Goal: Check status

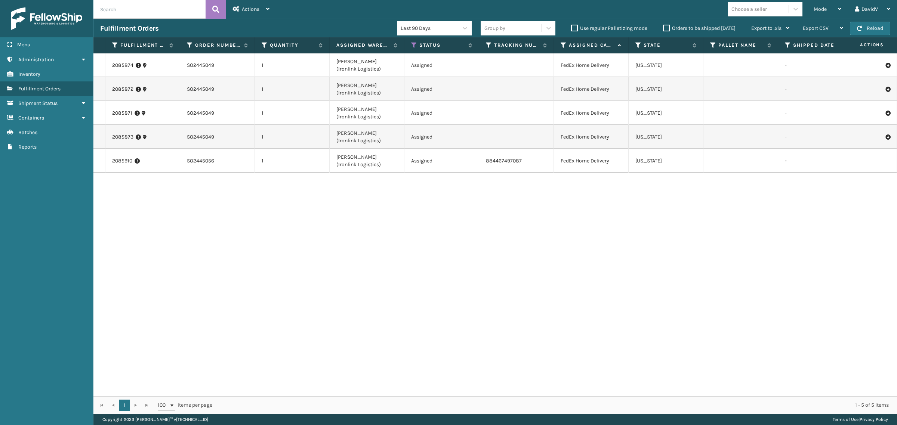
click at [400, 212] on div "2085874 SO2445049 1 Ladson (Ironlink Logistics) Assigned FedEx Home Delivery Vi…" at bounding box center [494, 224] width 803 height 343
click at [667, 28] on label "Orders to be shipped today" at bounding box center [699, 28] width 72 height 6
click at [663, 28] on input "Orders to be shipped today" at bounding box center [663, 26] width 0 height 5
click at [667, 28] on label "Orders to be shipped today" at bounding box center [699, 28] width 72 height 6
click at [663, 28] on input "Orders to be shipped today" at bounding box center [663, 26] width 0 height 5
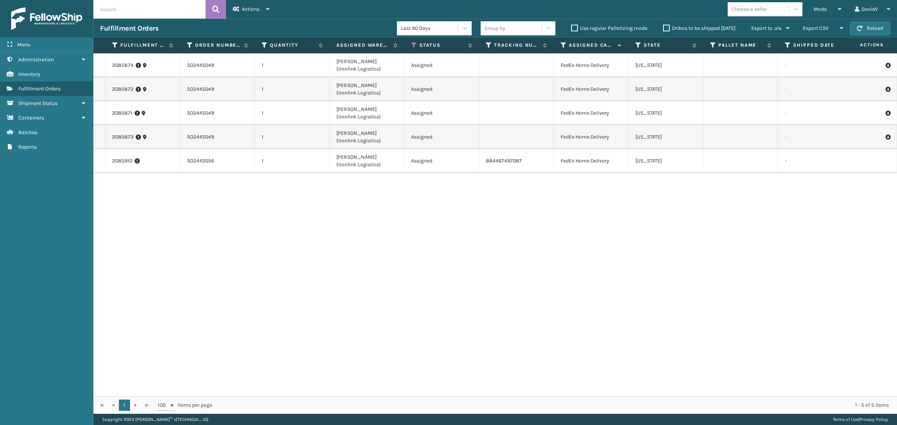
click at [518, 226] on div "2085874 SO2445049 1 Ladson (Ironlink Logistics) Assigned FedEx Home Delivery Vi…" at bounding box center [494, 224] width 803 height 343
click at [668, 26] on label "Orders to be shipped today" at bounding box center [699, 28] width 72 height 6
click at [663, 26] on input "Orders to be shipped today" at bounding box center [663, 26] width 0 height 5
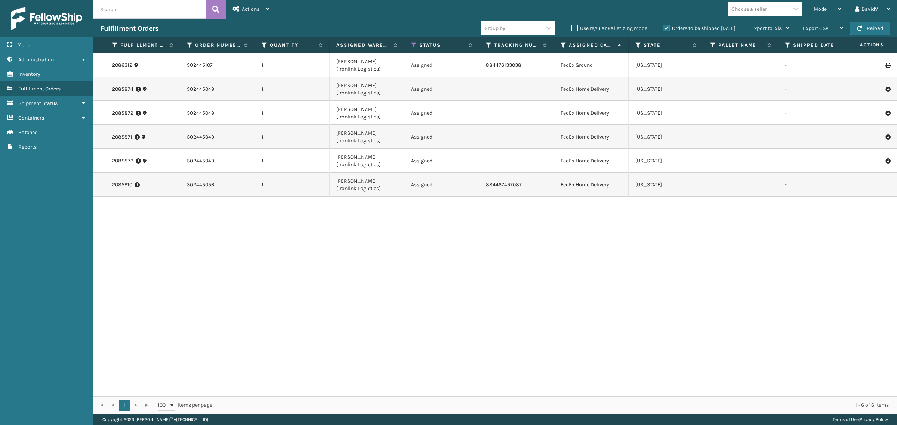
click at [668, 26] on label "Orders to be shipped today" at bounding box center [699, 28] width 72 height 6
click at [663, 26] on input "Orders to be shipped today" at bounding box center [663, 26] width 0 height 5
click at [665, 28] on label "Orders to be shipped today" at bounding box center [699, 28] width 72 height 6
click at [663, 28] on input "Orders to be shipped today" at bounding box center [663, 26] width 0 height 5
